Goal: Complete application form: Complete application form

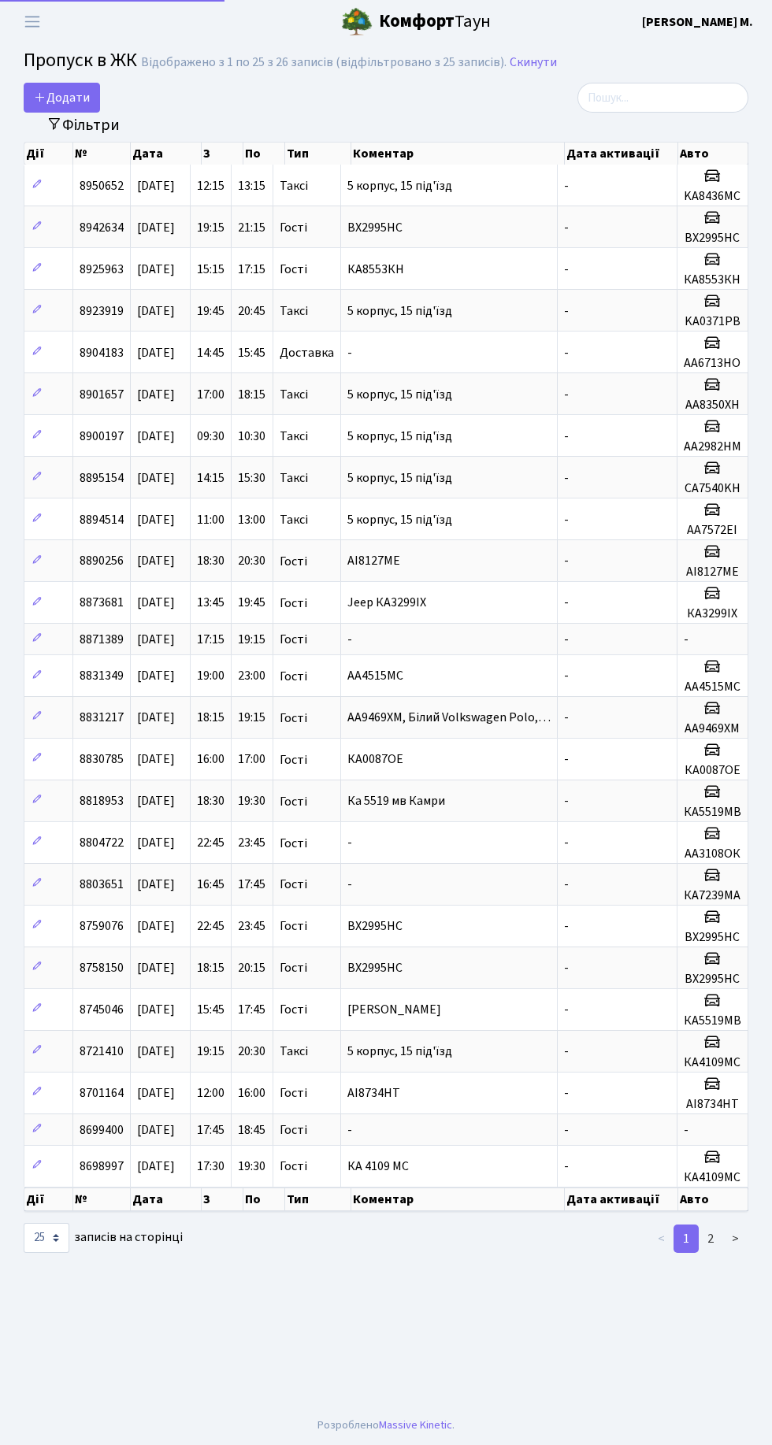
select select "25"
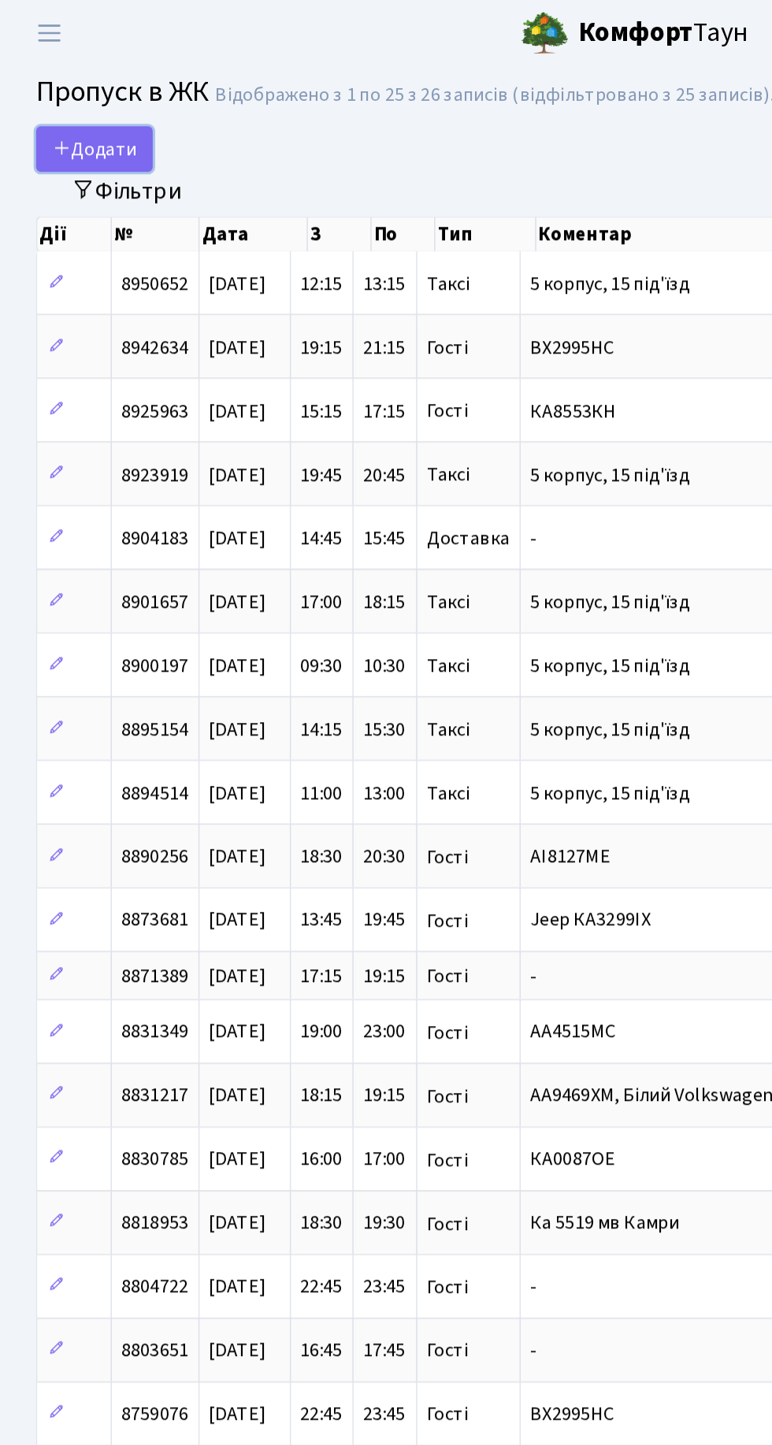
click at [82, 95] on span "Додати" at bounding box center [62, 97] width 56 height 17
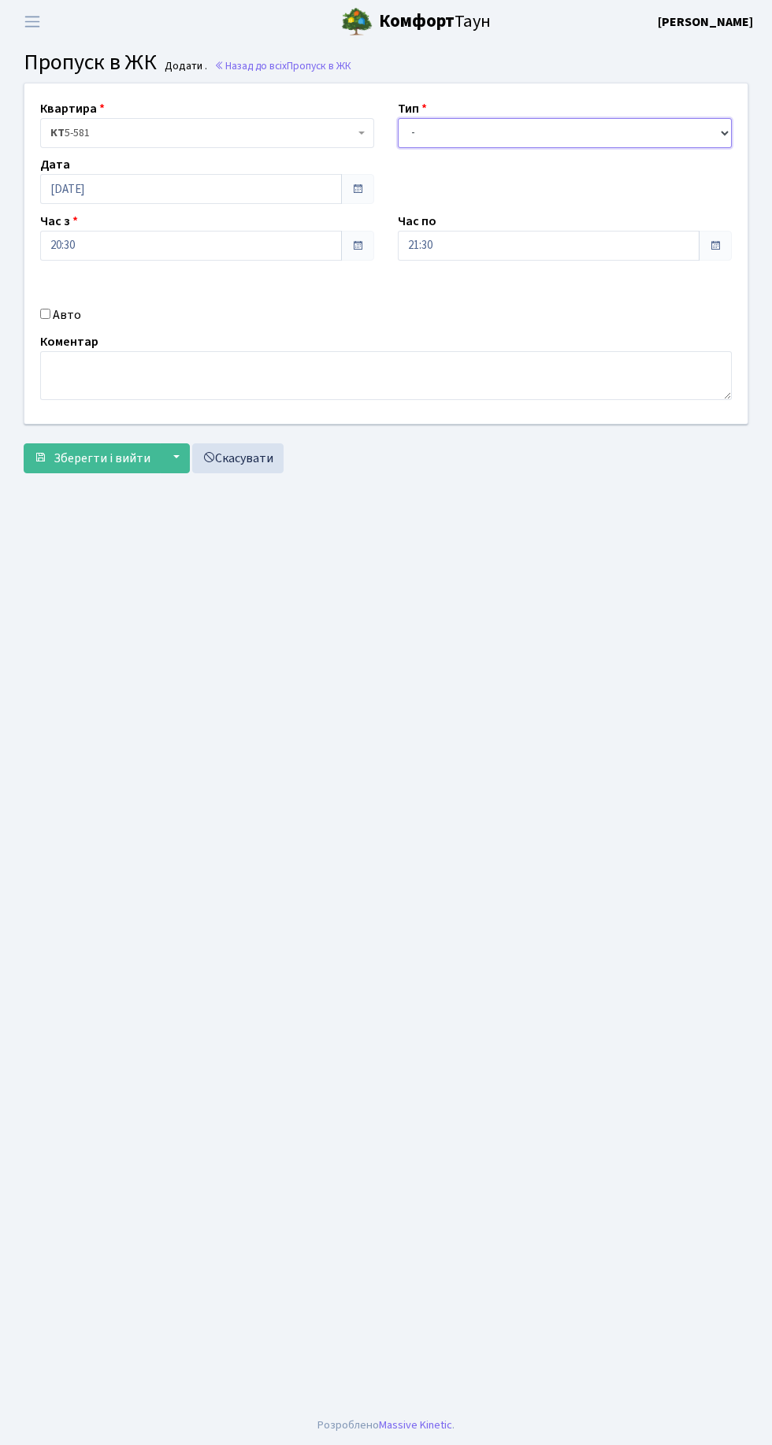
click at [580, 126] on select "- Доставка Таксі Гості Сервіс" at bounding box center [565, 133] width 334 height 30
select select "1"
click at [398, 118] on select "- Доставка Таксі Гості Сервіс" at bounding box center [565, 133] width 334 height 30
click at [47, 309] on input "Авто" at bounding box center [45, 314] width 10 height 10
click at [45, 313] on input "Авто" at bounding box center [45, 314] width 10 height 10
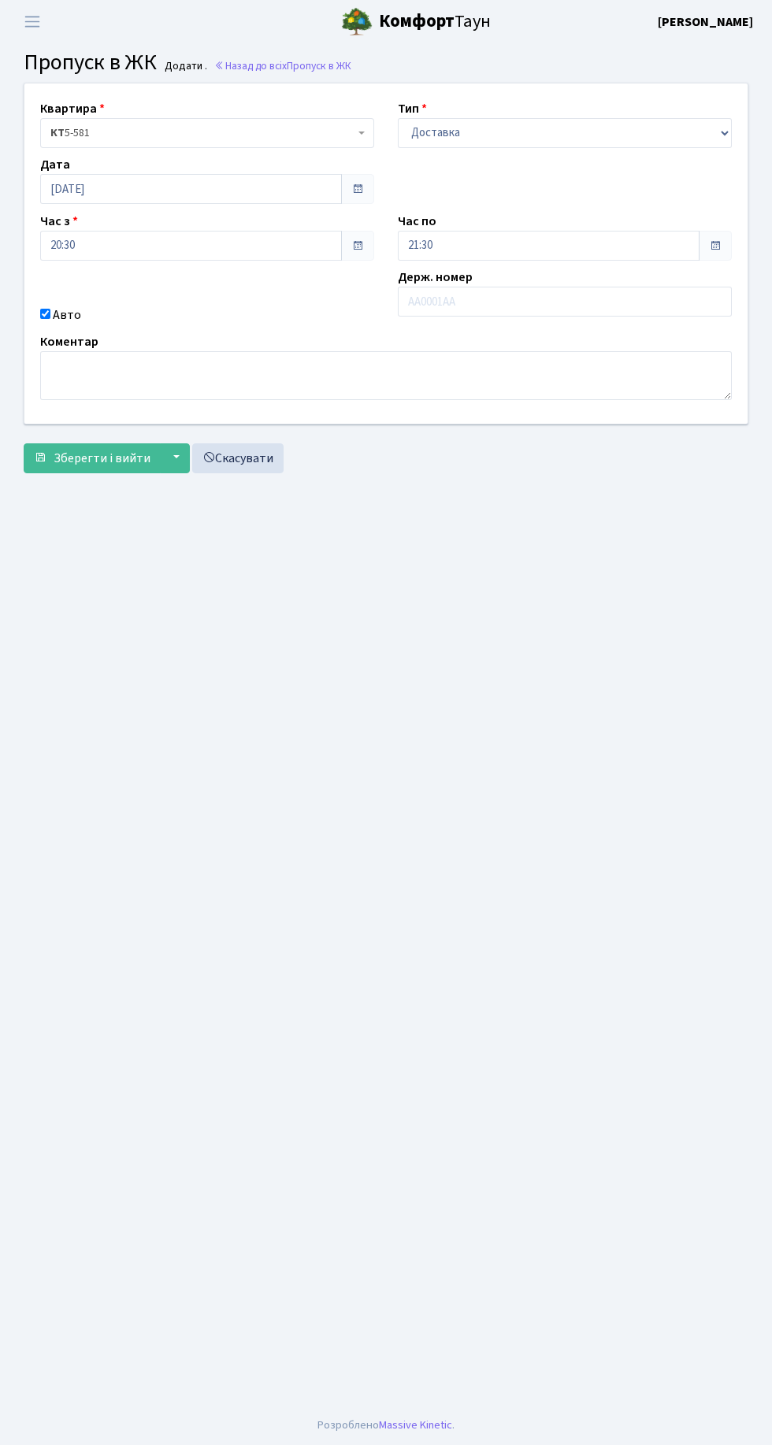
checkbox input "false"
click at [288, 369] on textarea at bounding box center [385, 375] width 691 height 49
type textarea "Скутер, кур'єр сільпо"
click at [98, 461] on span "Зберегти і вийти" at bounding box center [102, 458] width 97 height 17
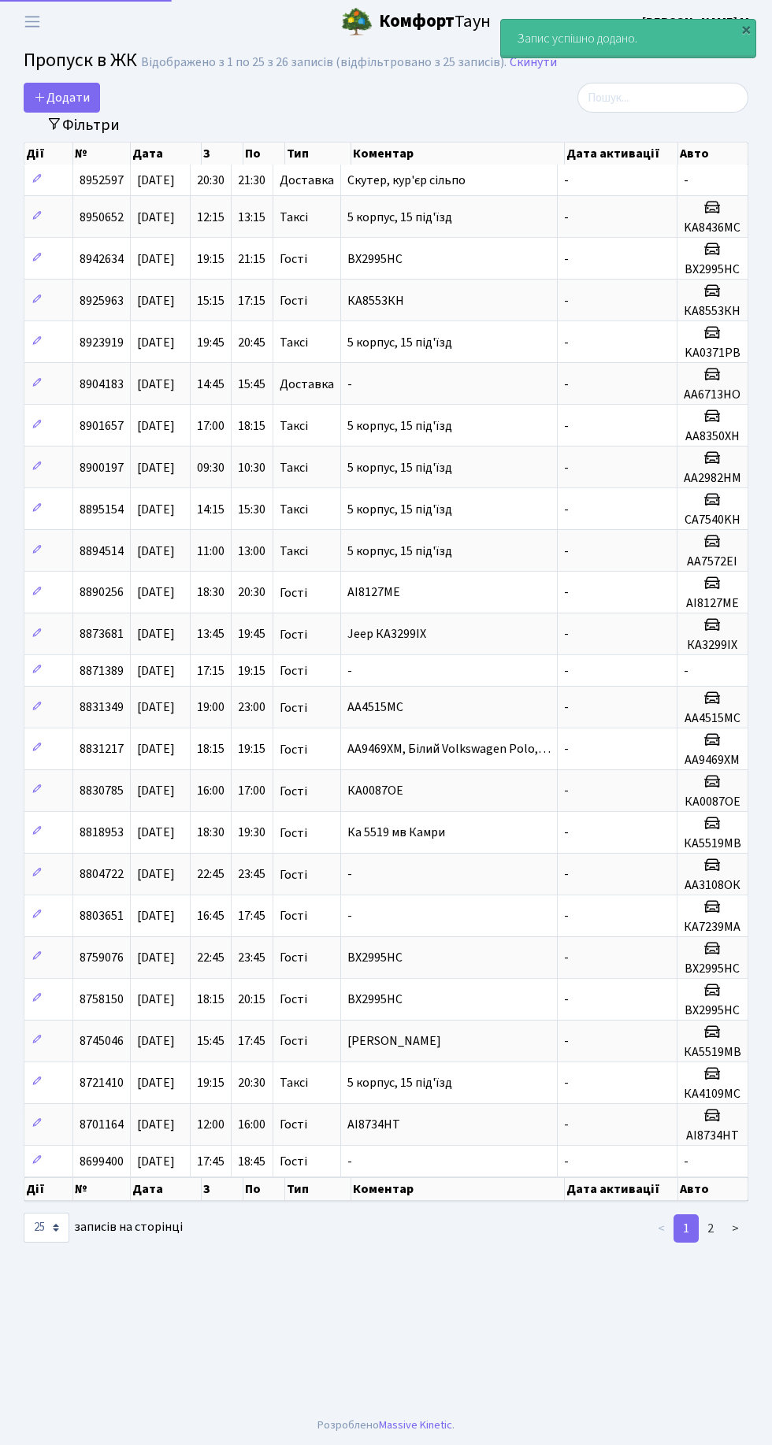
select select "25"
